Goal: Task Accomplishment & Management: Manage account settings

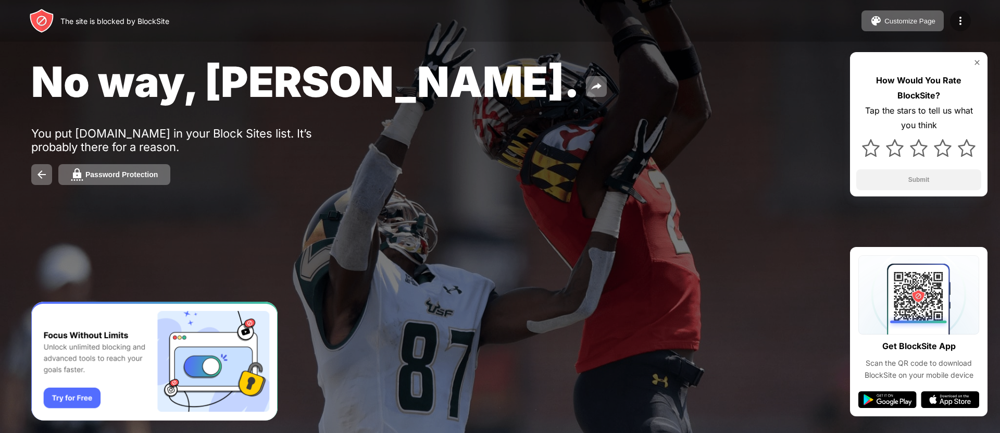
click at [964, 24] on img at bounding box center [960, 21] width 12 height 12
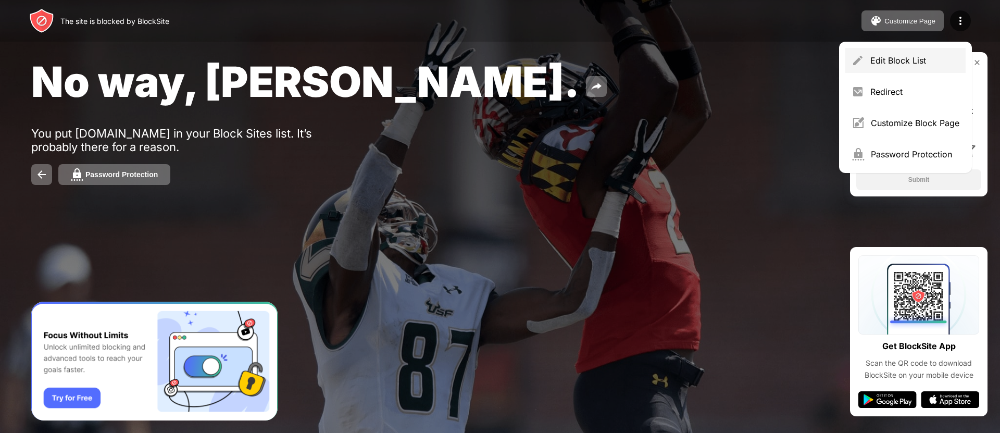
click at [893, 60] on div "Edit Block List" at bounding box center [914, 60] width 89 height 10
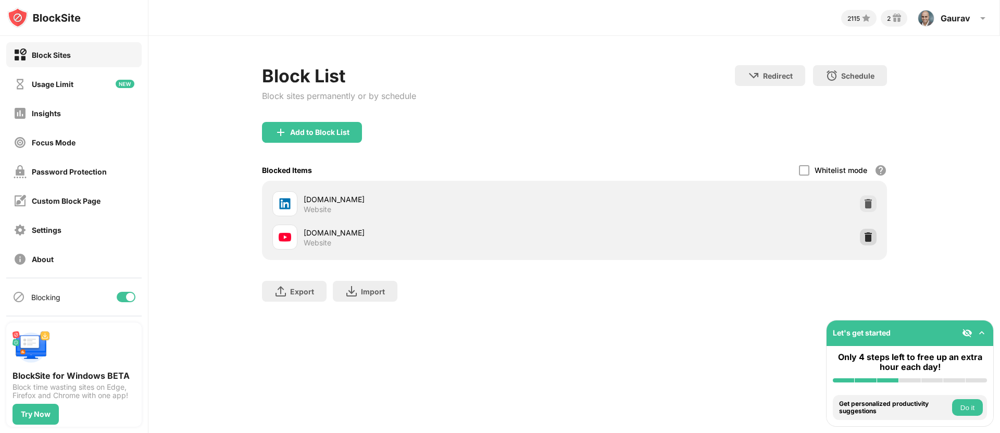
click at [867, 238] on img at bounding box center [868, 237] width 10 height 10
